Goal: Task Accomplishment & Management: Manage account settings

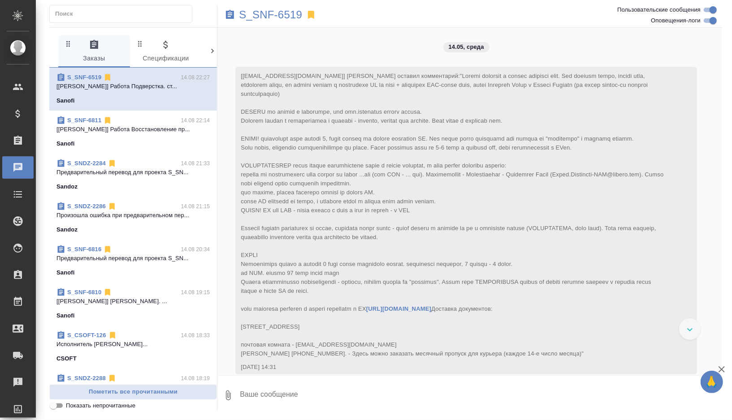
scroll to position [8422, 0]
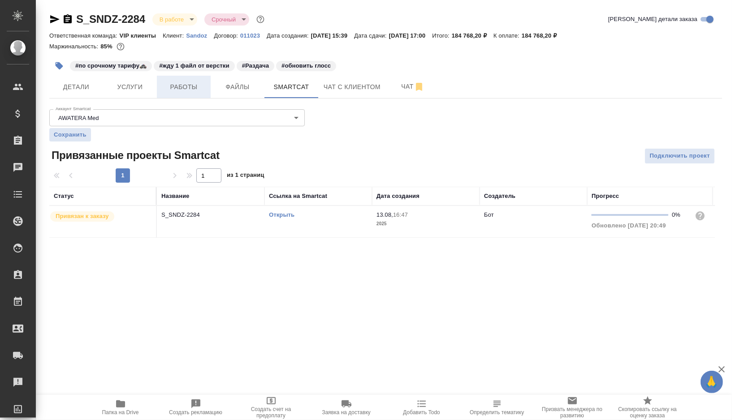
click at [184, 79] on button "Работы" at bounding box center [184, 87] width 54 height 22
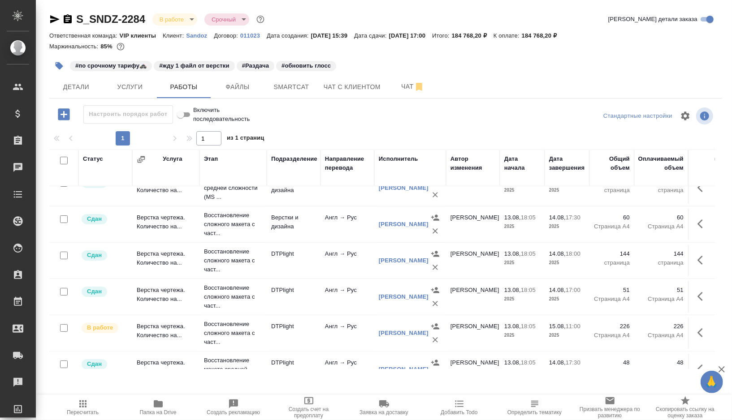
scroll to position [18, 0]
click at [402, 88] on span "Чат" at bounding box center [412, 86] width 43 height 11
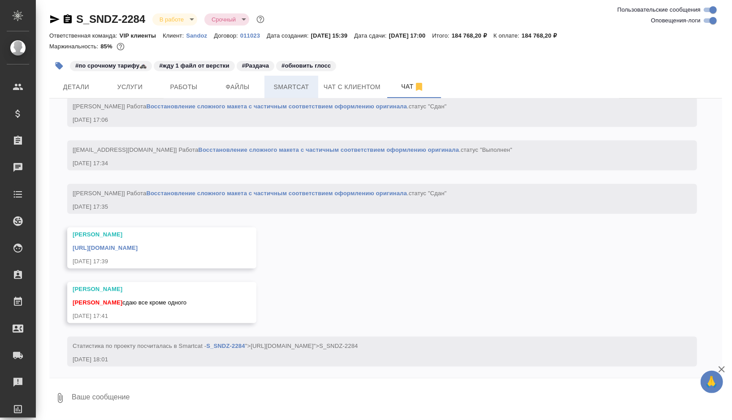
scroll to position [10228, 0]
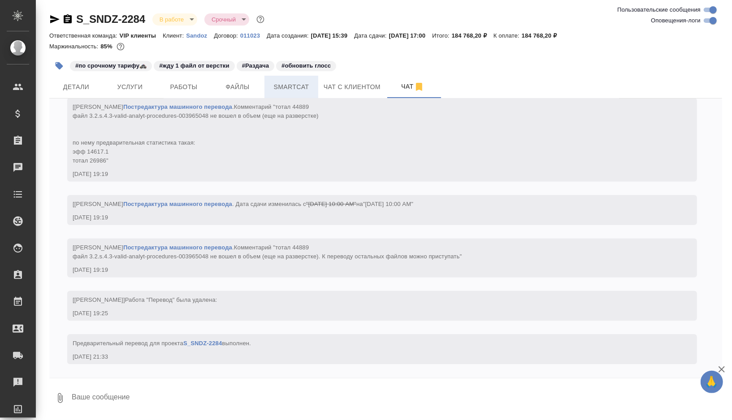
click at [306, 86] on span "Smartcat" at bounding box center [291, 87] width 43 height 11
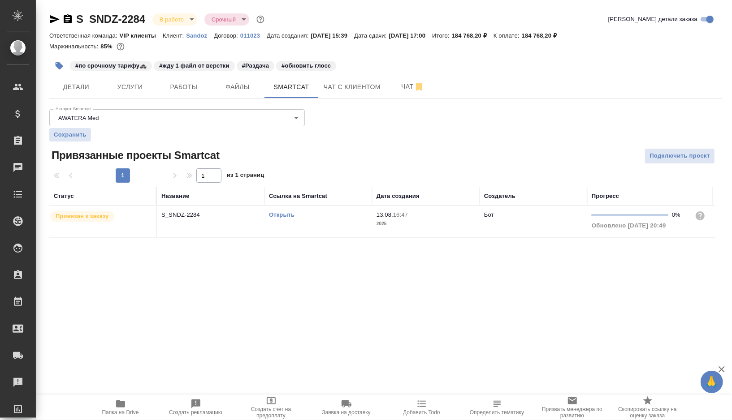
click at [277, 213] on link "Открыть" at bounding box center [282, 215] width 26 height 7
click at [62, 69] on icon "button" at bounding box center [59, 65] width 9 height 9
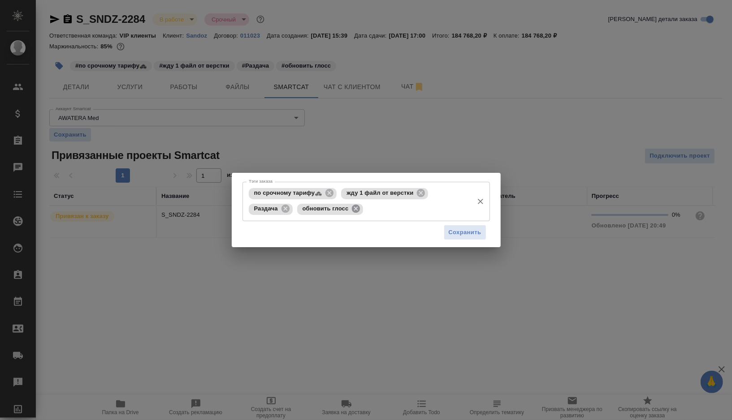
click at [359, 210] on icon at bounding box center [356, 209] width 8 height 8
click at [359, 210] on input "Тэги заказа" at bounding box center [382, 209] width 174 height 15
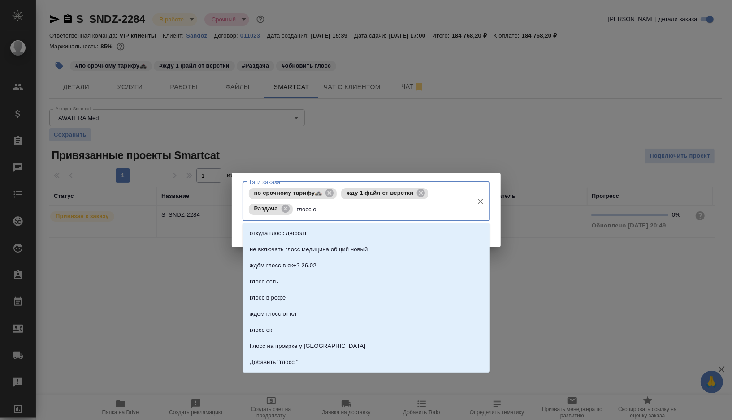
type input "глосс ок"
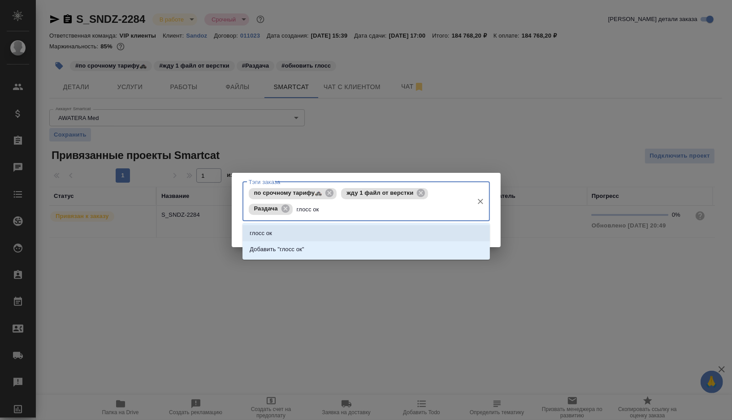
click at [317, 231] on li "глосс ок" at bounding box center [365, 233] width 247 height 16
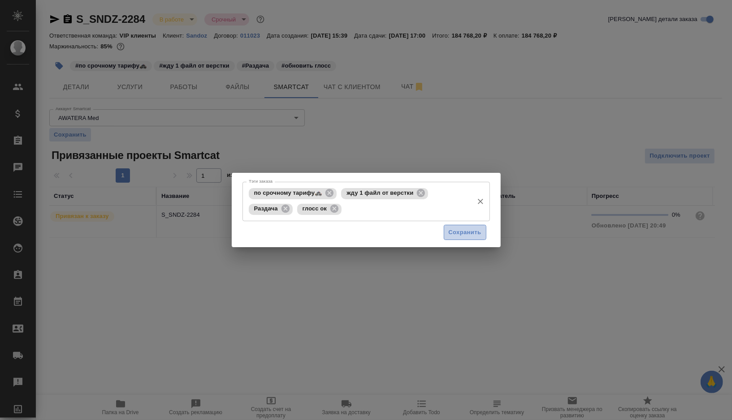
click at [453, 236] on span "Сохранить" at bounding box center [465, 233] width 33 height 10
